Goal: Information Seeking & Learning: Learn about a topic

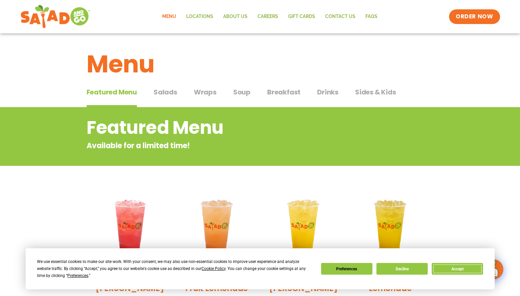
click at [459, 266] on button "Accept" at bounding box center [457, 269] width 51 height 12
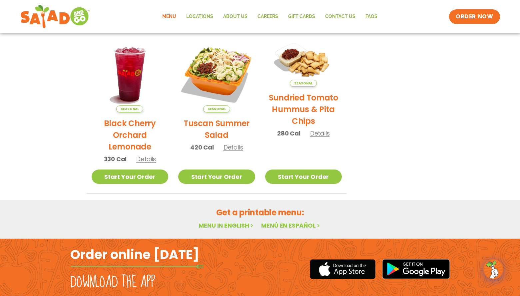
scroll to position [333, 0]
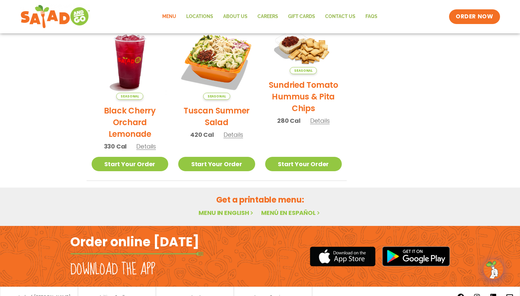
click at [228, 213] on link "Menu in English" at bounding box center [227, 212] width 56 height 8
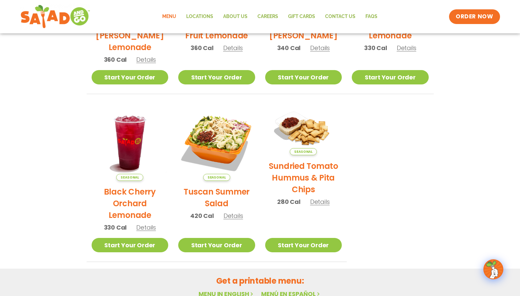
scroll to position [265, 0]
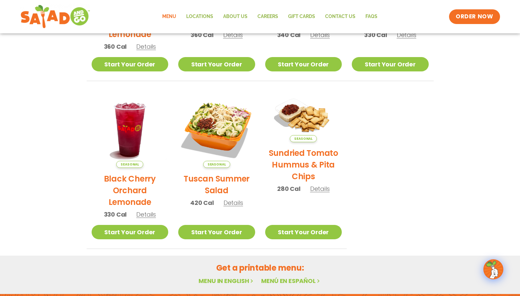
click at [232, 280] on link "Menu in English" at bounding box center [227, 280] width 56 height 8
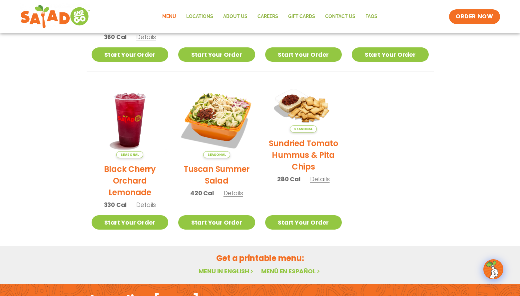
scroll to position [365, 0]
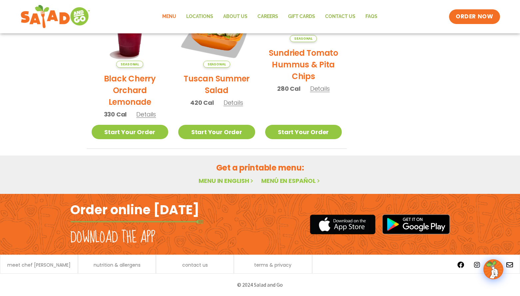
click at [245, 181] on link "Menu in English" at bounding box center [227, 180] width 56 height 8
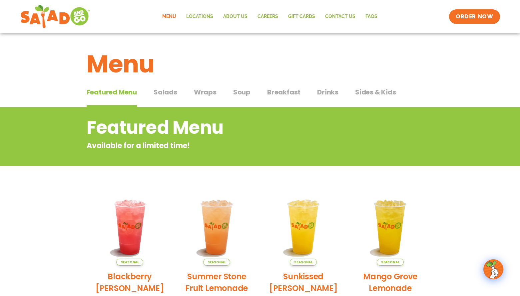
click at [168, 96] on span "Salads" at bounding box center [166, 92] width 24 height 10
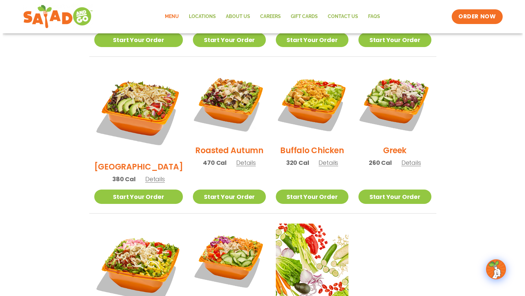
scroll to position [400, 0]
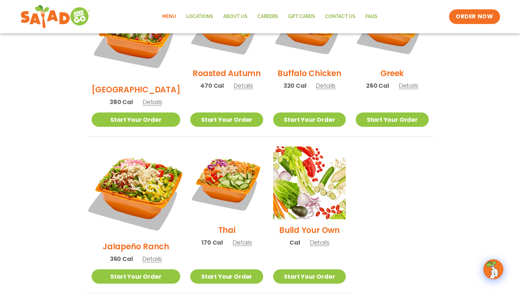
click at [130, 159] on img at bounding box center [136, 191] width 104 height 104
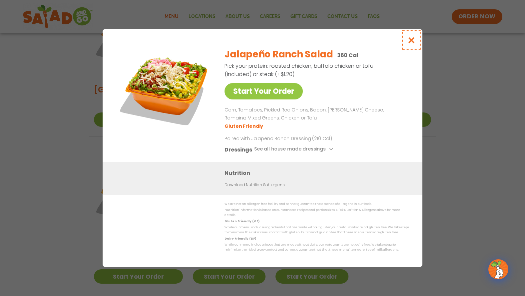
click at [412, 41] on icon "Close modal" at bounding box center [412, 40] width 8 height 7
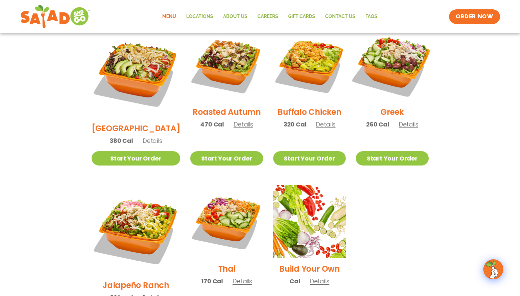
scroll to position [361, 0]
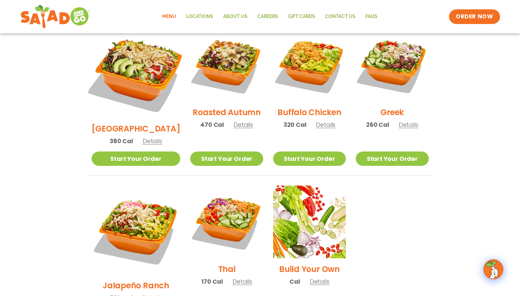
click at [131, 54] on img at bounding box center [136, 73] width 104 height 104
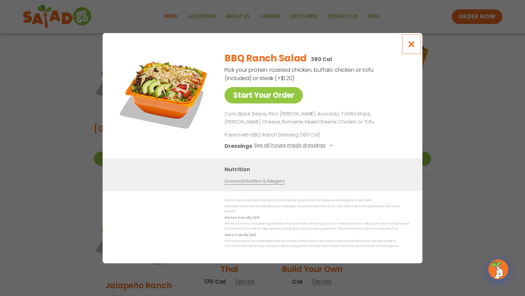
click at [412, 47] on icon "Close modal" at bounding box center [412, 44] width 8 height 7
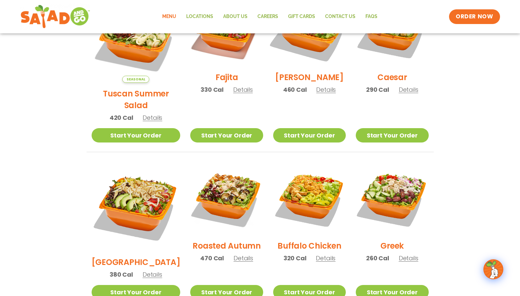
scroll to position [128, 0]
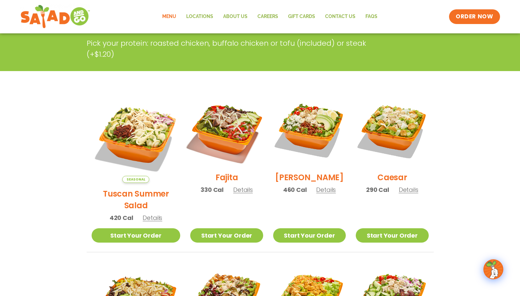
click at [217, 138] on img at bounding box center [226, 129] width 85 height 85
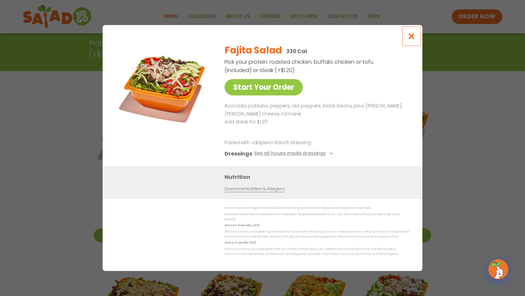
click at [412, 34] on button "Close modal" at bounding box center [412, 36] width 22 height 22
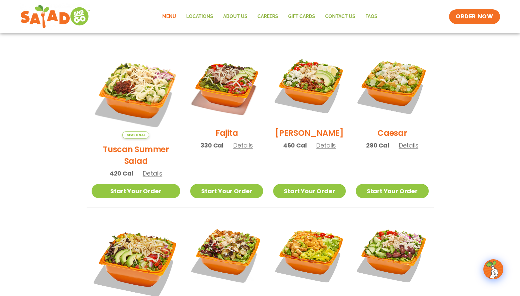
scroll to position [161, 0]
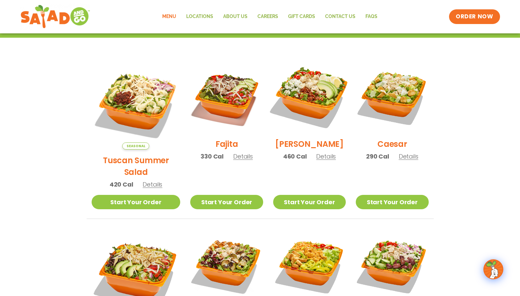
click at [316, 107] on img at bounding box center [309, 96] width 85 height 85
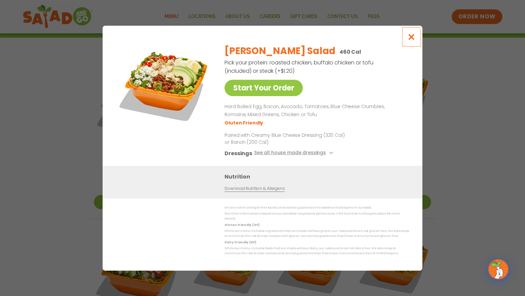
click at [409, 40] on icon "Close modal" at bounding box center [412, 36] width 8 height 7
